Goal: Transaction & Acquisition: Purchase product/service

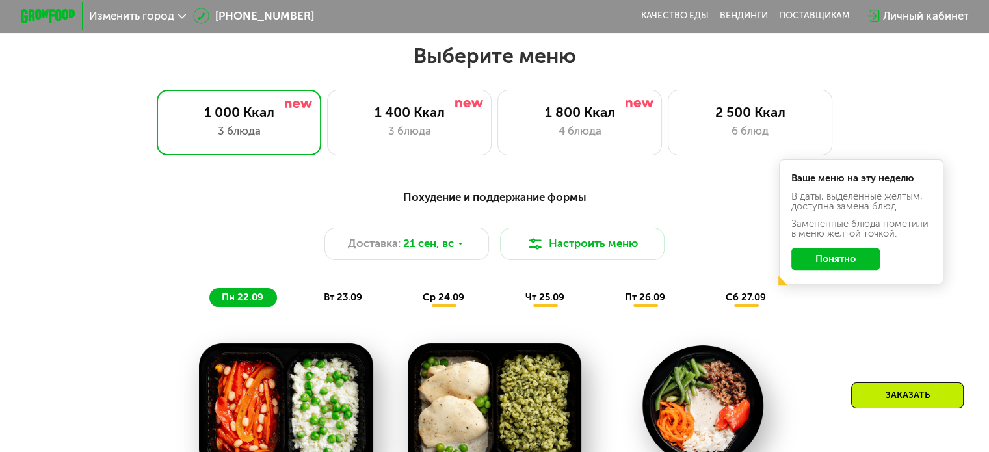
scroll to position [455, 0]
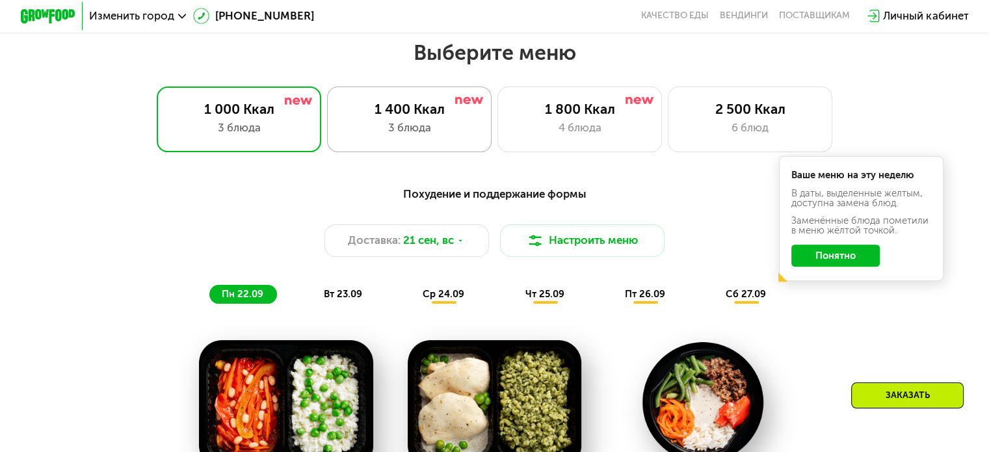
click at [454, 133] on div "3 блюда" at bounding box center [409, 128] width 136 height 16
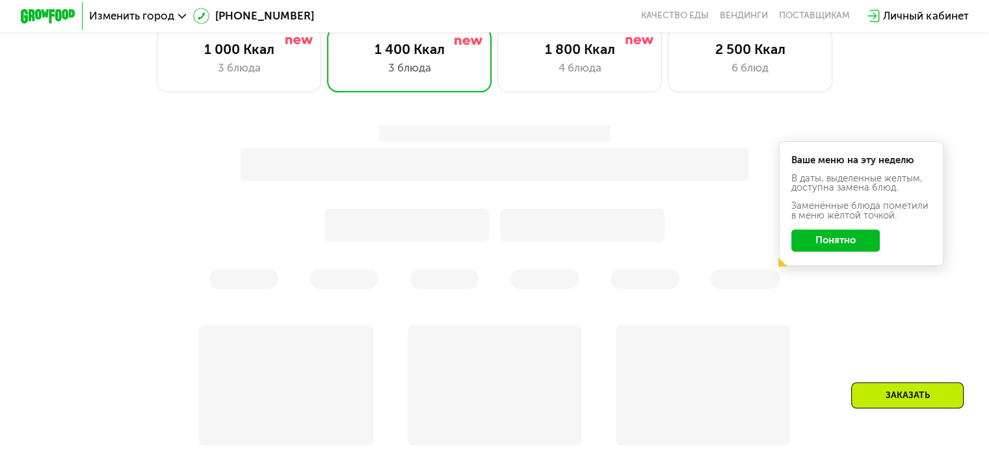
scroll to position [520, 0]
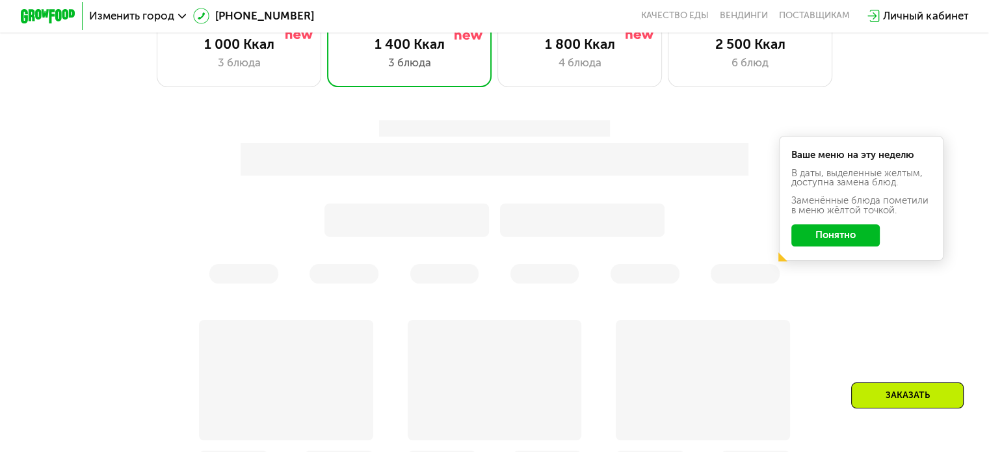
click at [841, 242] on button "Понятно" at bounding box center [835, 235] width 88 height 22
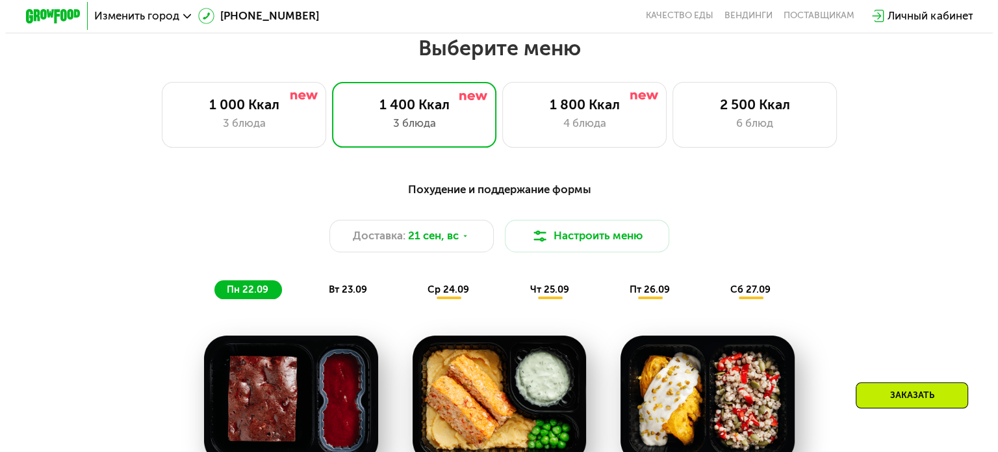
scroll to position [455, 0]
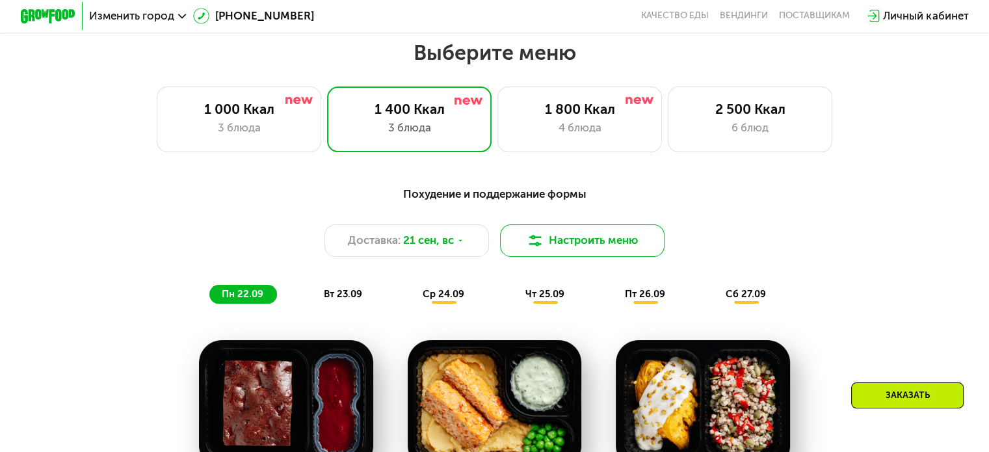
click at [627, 251] on button "Настроить меню" at bounding box center [582, 240] width 165 height 33
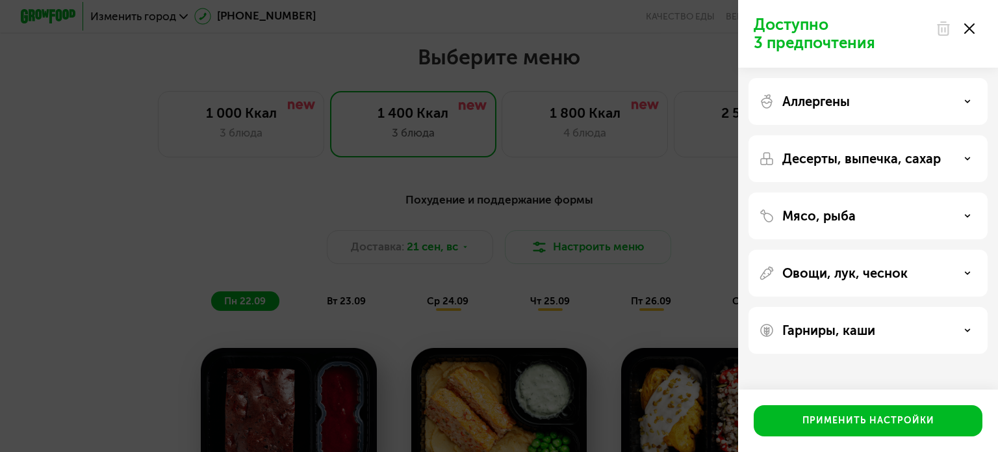
click at [958, 216] on div "Мясо, рыба" at bounding box center [868, 216] width 218 height 16
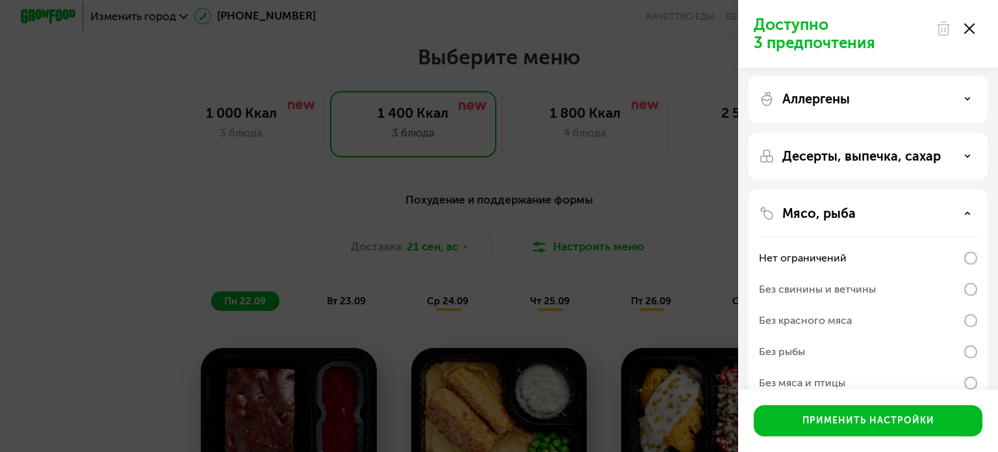
scroll to position [0, 0]
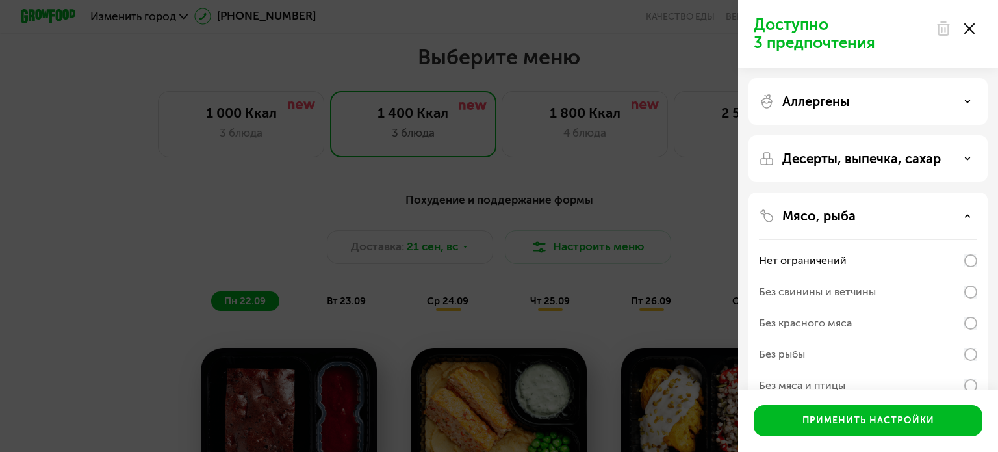
click at [971, 217] on div "Мясо, рыба" at bounding box center [868, 216] width 218 height 16
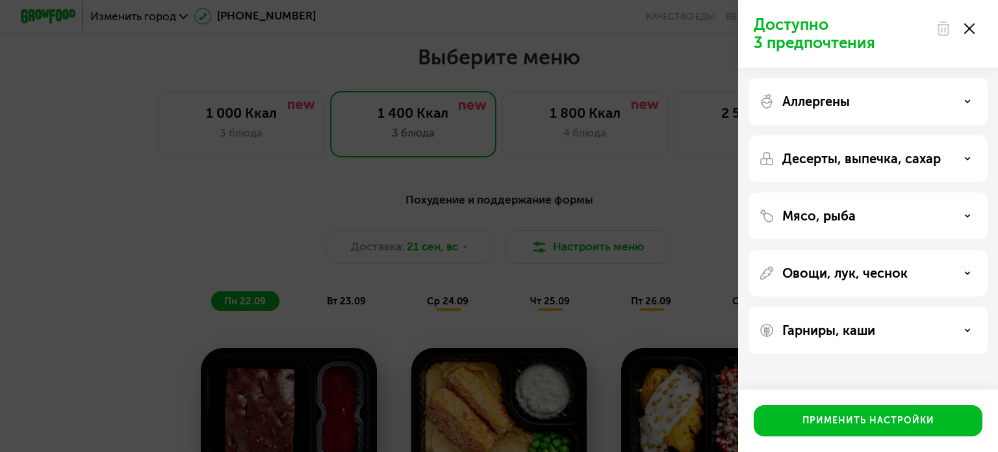
click at [939, 91] on div "Аллергены" at bounding box center [868, 101] width 239 height 47
click at [955, 103] on div "Аллергены" at bounding box center [868, 102] width 218 height 16
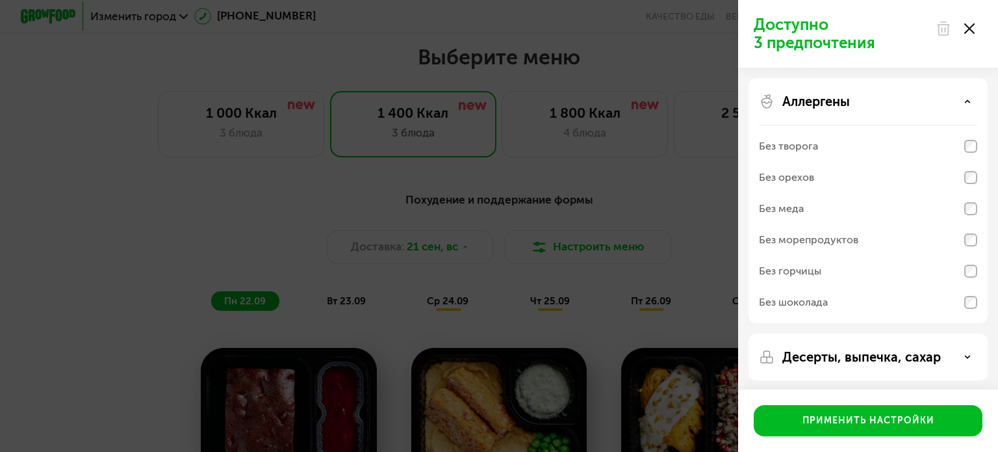
click at [955, 103] on div "Аллергены" at bounding box center [868, 102] width 218 height 16
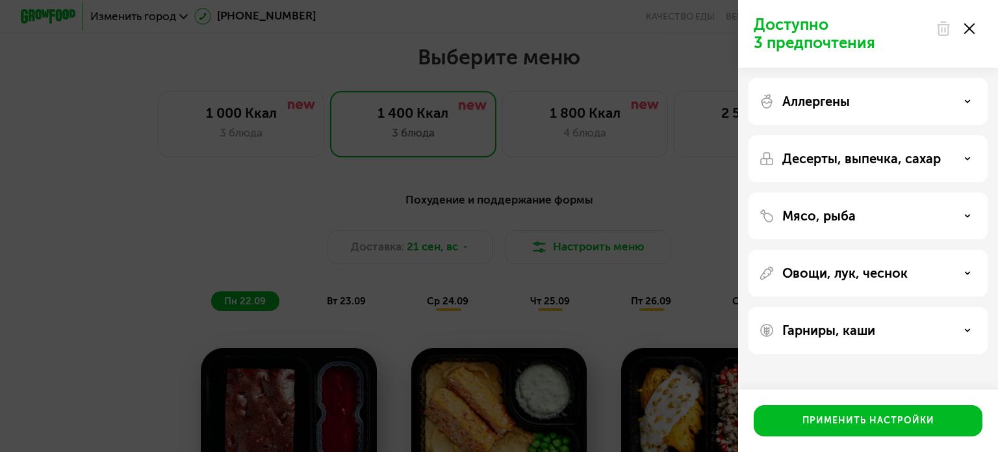
click at [933, 327] on div "Гарниры, каши" at bounding box center [868, 330] width 218 height 16
click at [928, 206] on div "Мясо, рыба" at bounding box center [868, 215] width 239 height 47
click at [969, 220] on div "Мясо, рыба" at bounding box center [868, 216] width 218 height 16
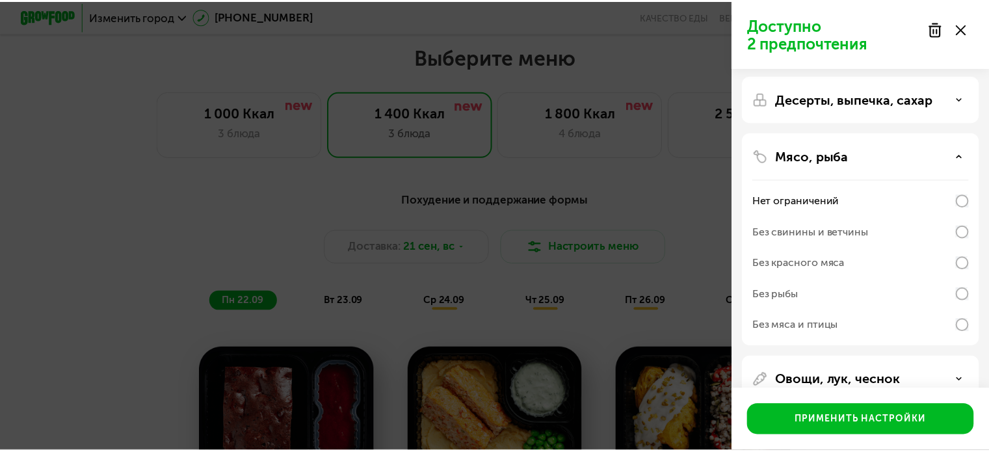
scroll to position [65, 0]
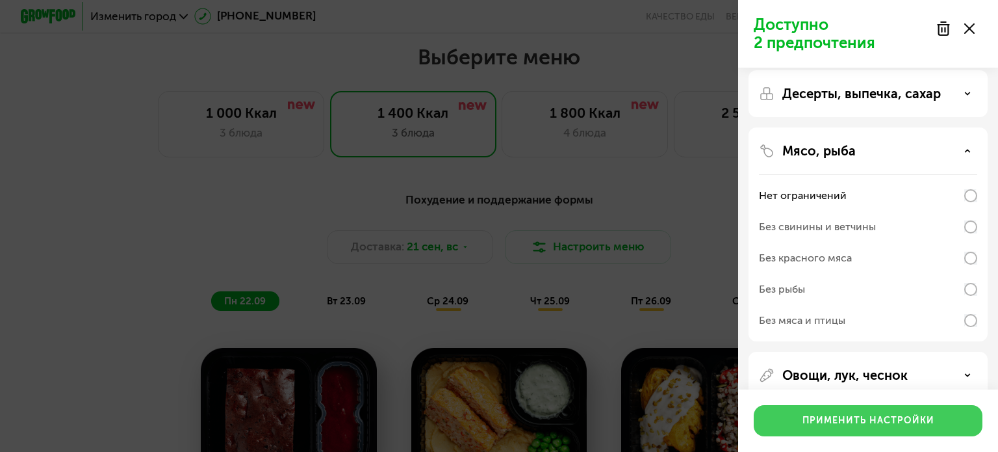
click at [868, 419] on div "Применить настройки" at bounding box center [869, 420] width 132 height 13
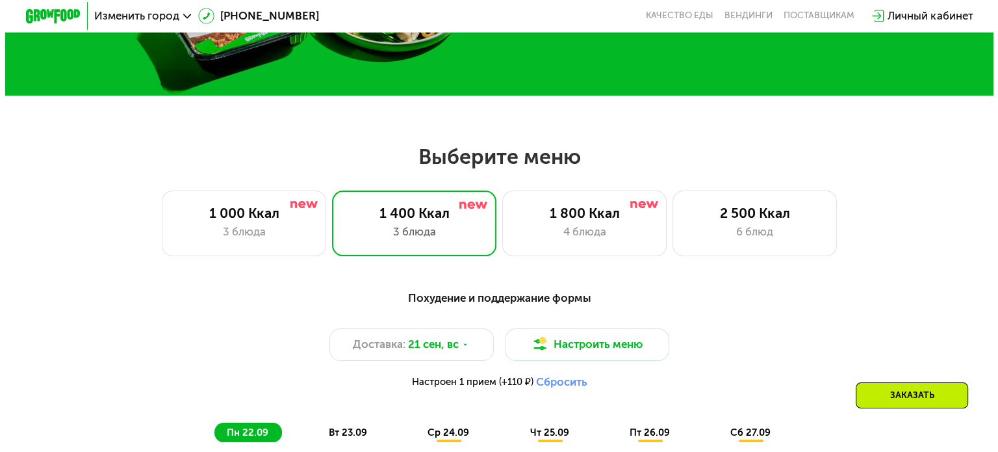
scroll to position [325, 0]
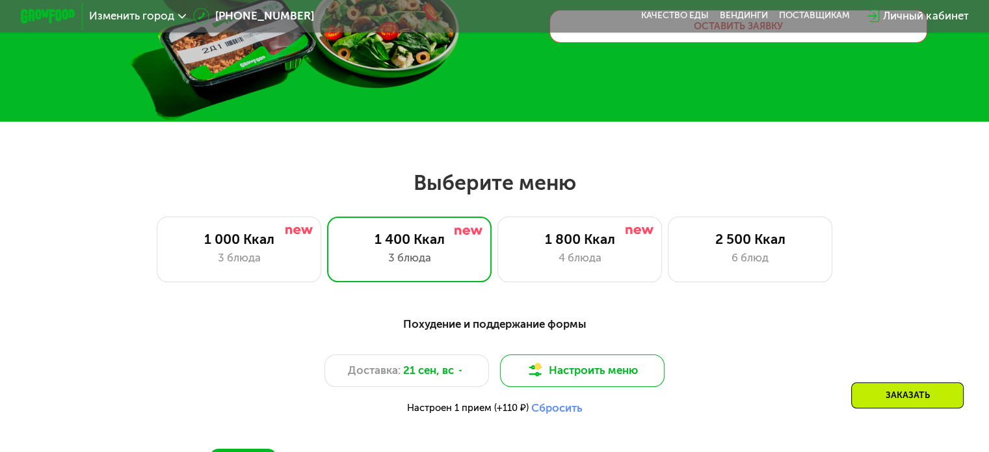
click at [617, 372] on button "Настроить меню" at bounding box center [582, 370] width 165 height 33
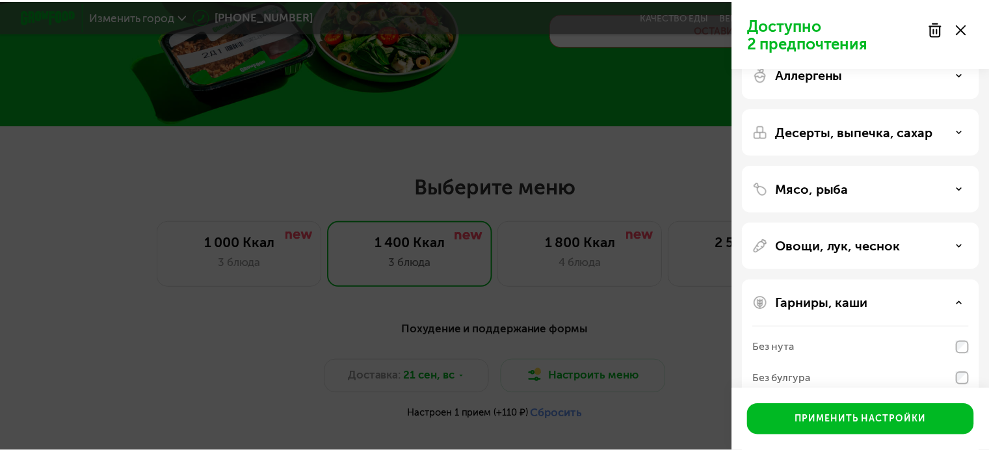
scroll to position [0, 0]
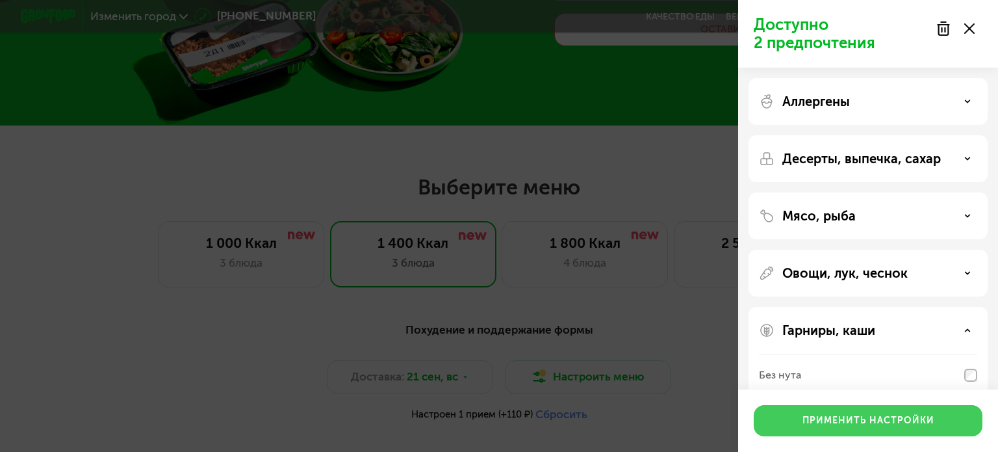
click at [901, 420] on div "Применить настройки" at bounding box center [869, 420] width 132 height 13
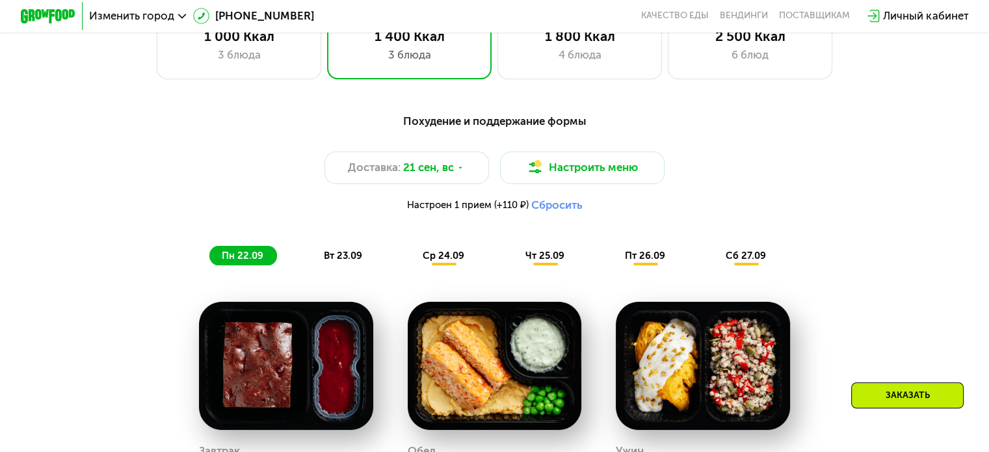
scroll to position [520, 0]
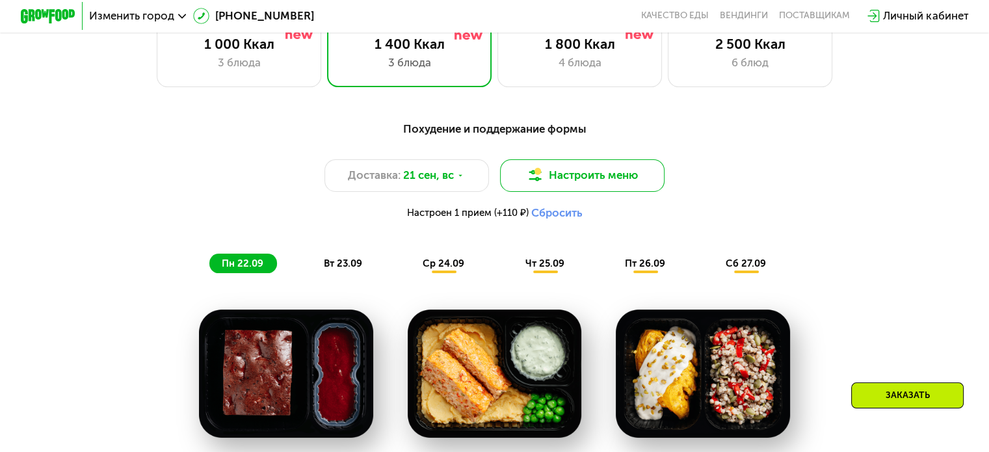
click at [580, 187] on button "Настроить меню" at bounding box center [582, 175] width 165 height 33
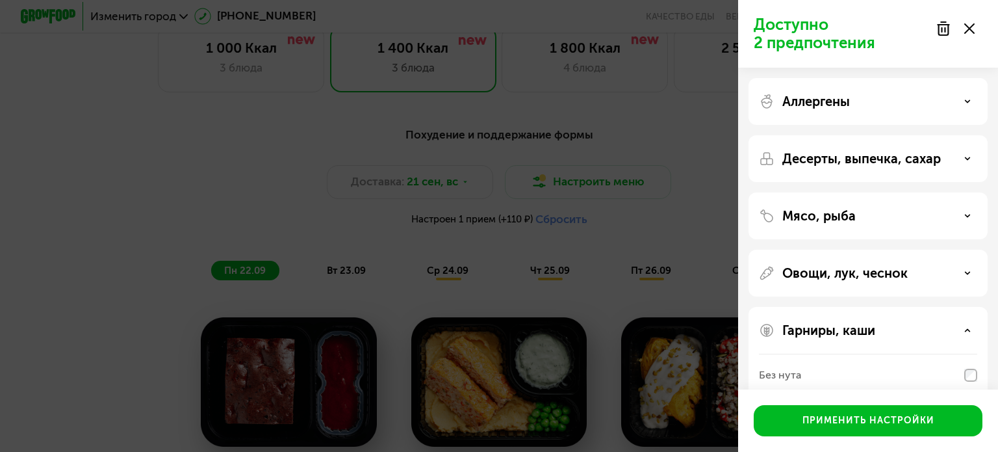
click at [972, 24] on icon at bounding box center [969, 28] width 10 height 10
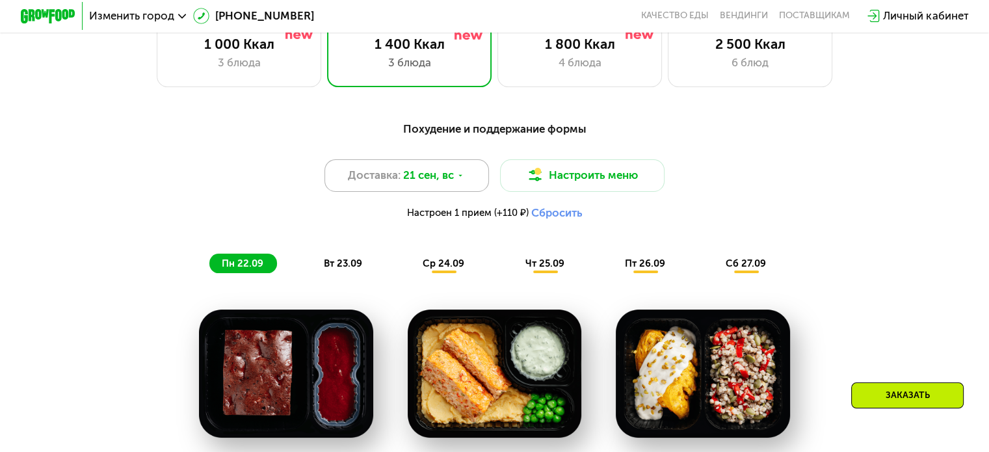
click at [404, 179] on span "21 сен, вс" at bounding box center [428, 175] width 51 height 16
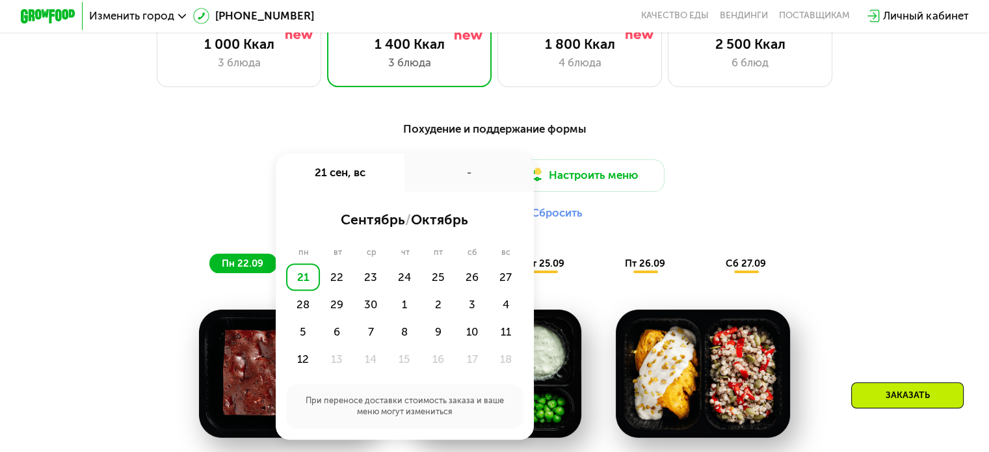
click at [786, 204] on div "Доставка: [DATE] сен, вс - сентябрь / октябрь пн вт ср чт пт сб вс 21 22 23 24 …" at bounding box center [494, 193] width 813 height 68
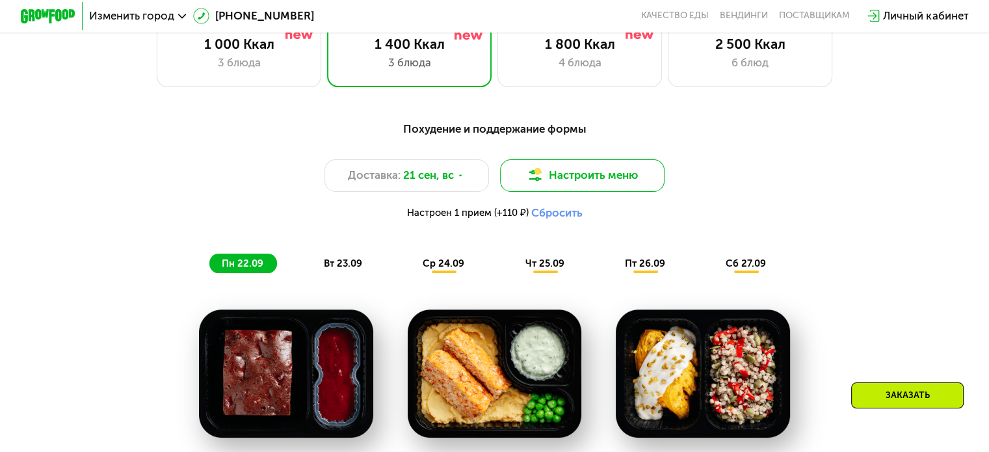
click at [571, 188] on button "Настроить меню" at bounding box center [582, 175] width 165 height 33
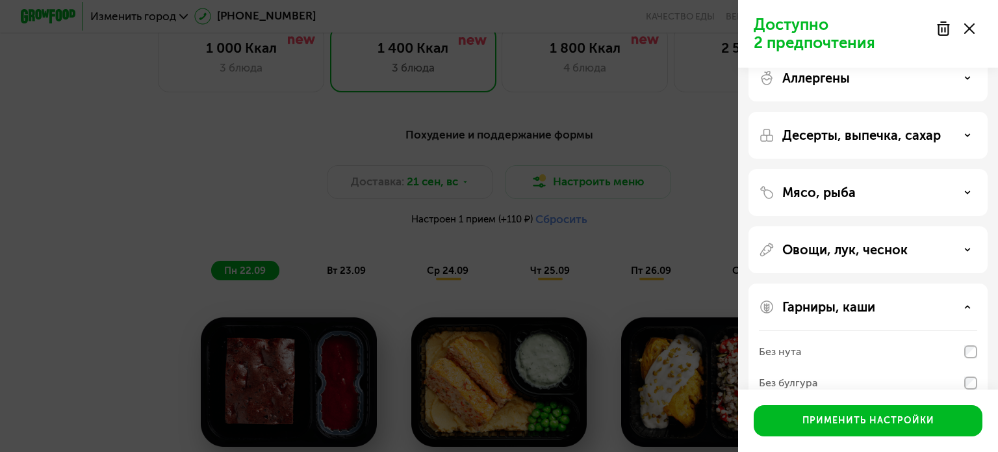
scroll to position [0, 0]
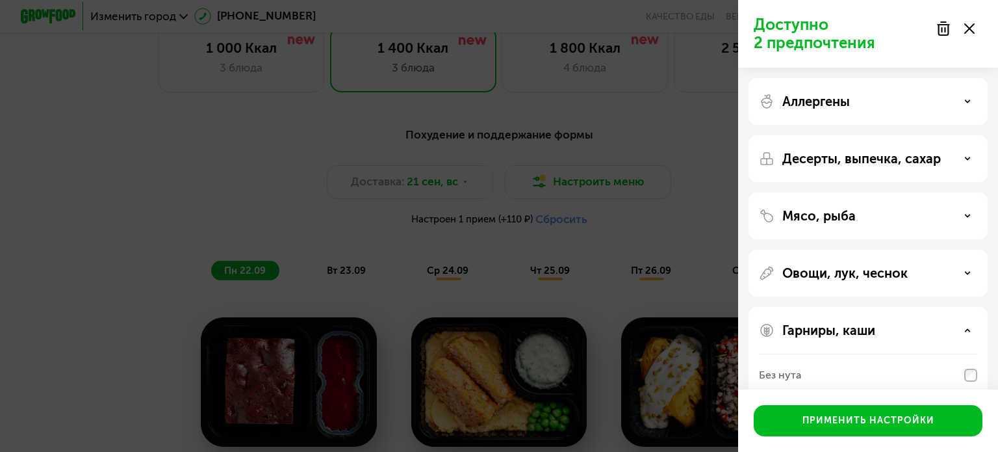
click at [950, 30] on icon at bounding box center [944, 29] width 16 height 16
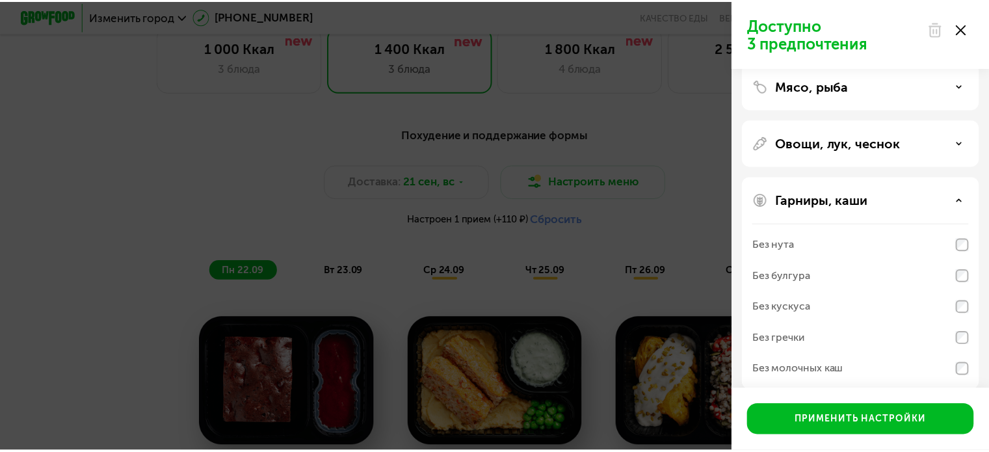
scroll to position [144, 0]
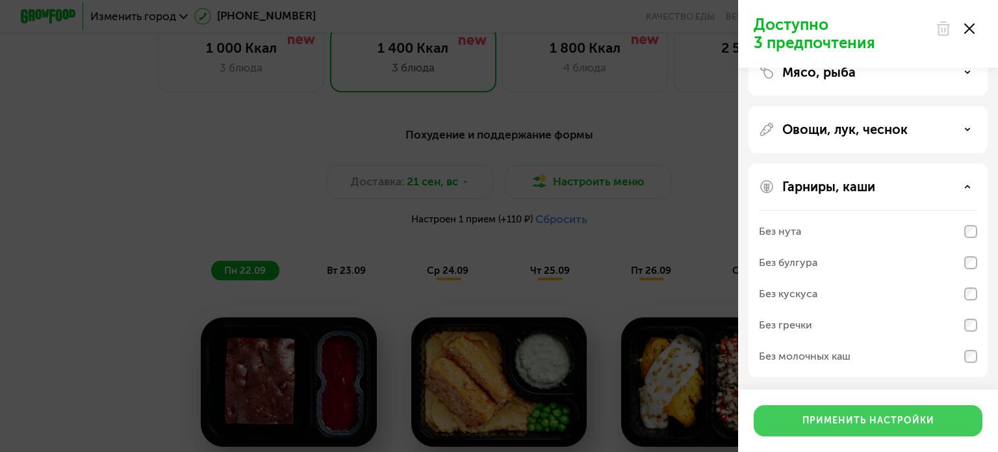
click at [877, 422] on div "Применить настройки" at bounding box center [869, 420] width 132 height 13
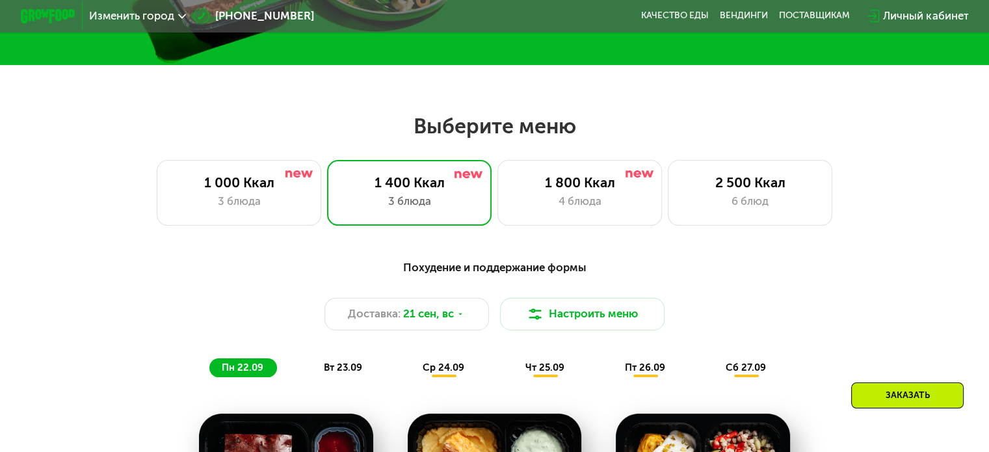
scroll to position [390, 0]
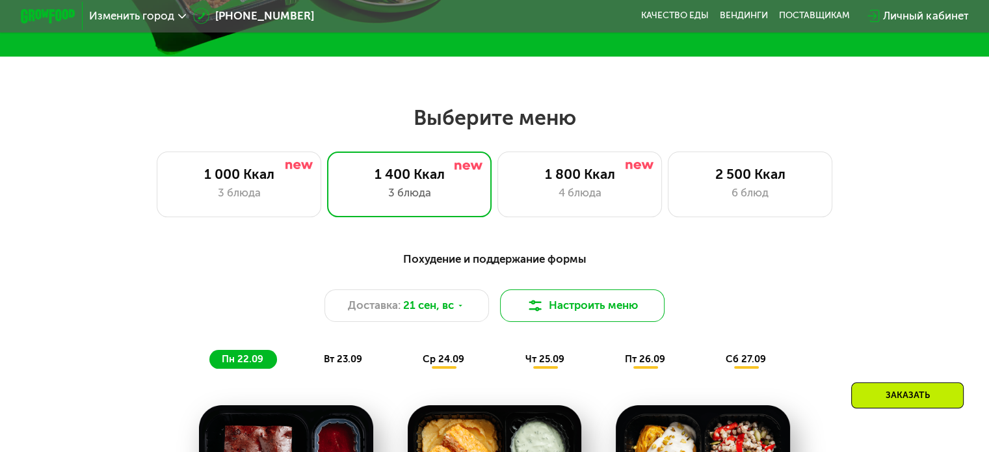
click at [608, 313] on button "Настроить меню" at bounding box center [582, 305] width 165 height 33
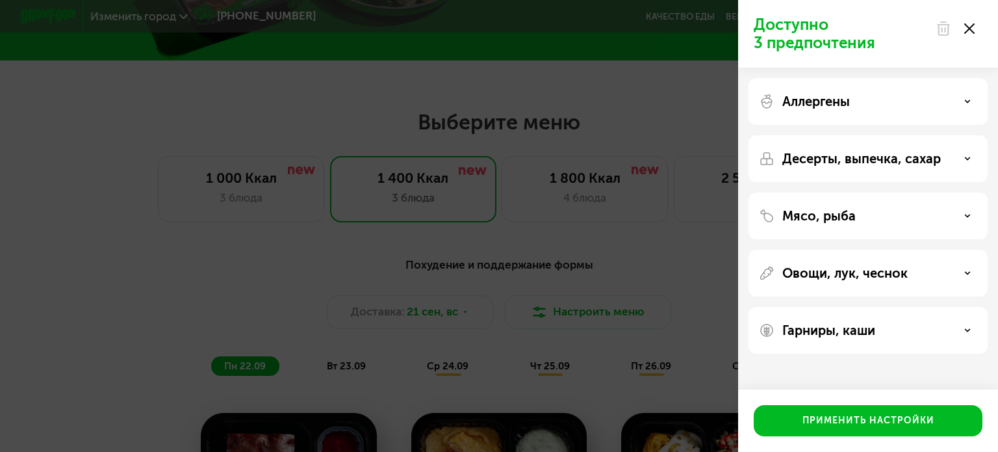
click at [970, 28] on use at bounding box center [969, 28] width 10 height 10
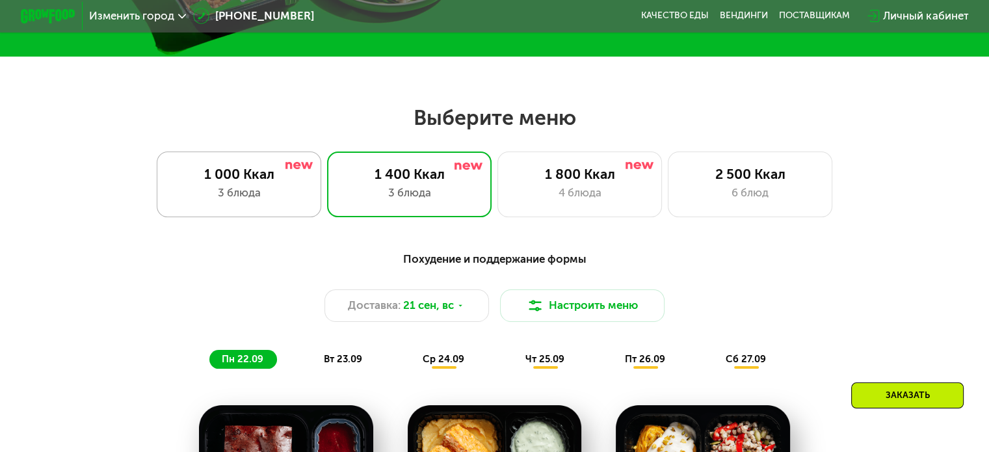
click at [213, 182] on div "1 000 Ккал" at bounding box center [239, 174] width 136 height 16
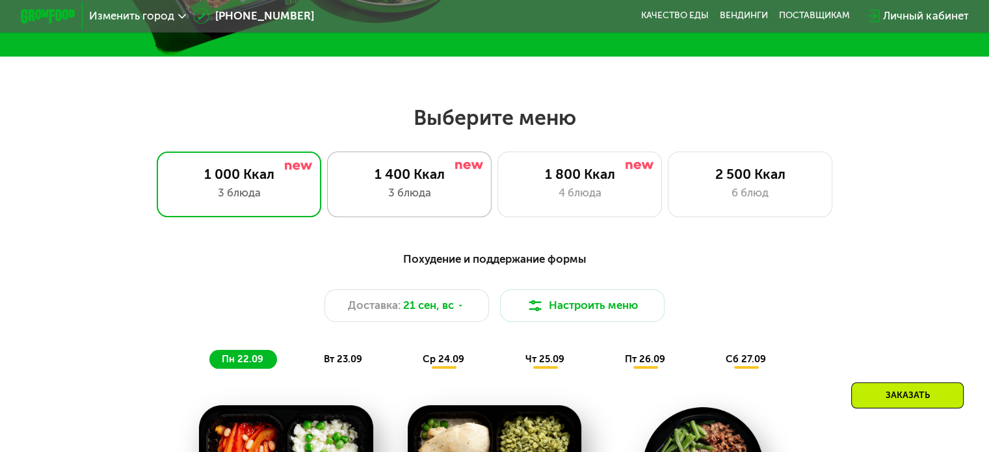
click at [413, 197] on div "3 блюда" at bounding box center [409, 193] width 136 height 16
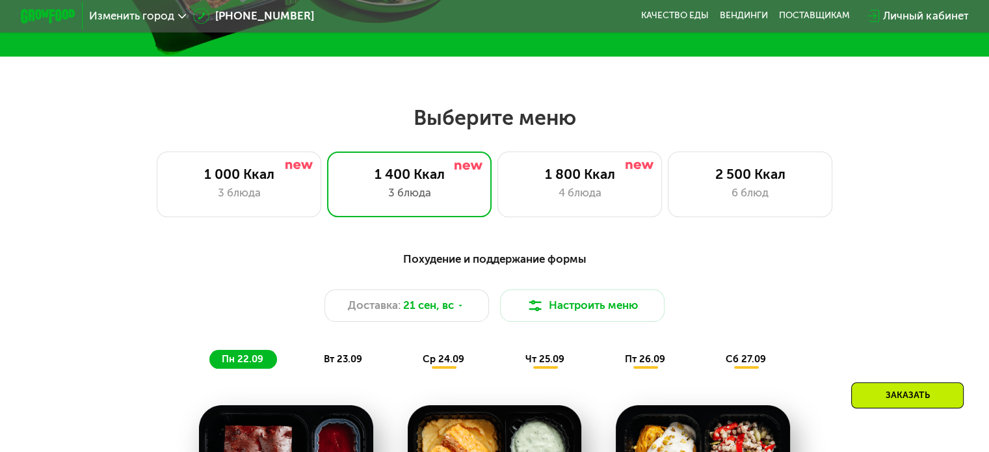
click at [335, 363] on span "вт 23.09" at bounding box center [343, 359] width 38 height 12
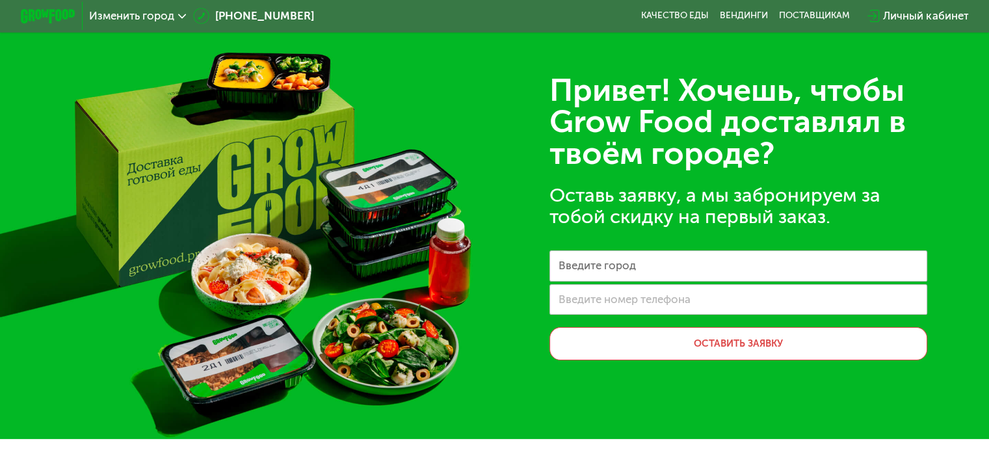
scroll to position [0, 0]
